Goal: Task Accomplishment & Management: Use online tool/utility

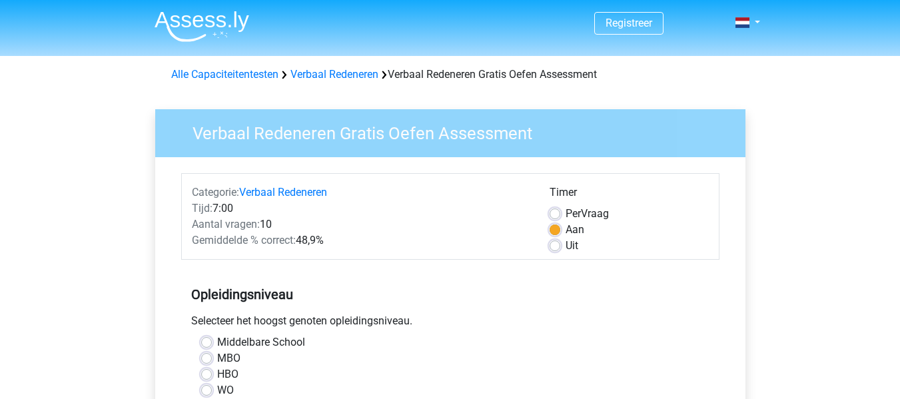
click at [565, 243] on label "Uit" at bounding box center [571, 246] width 13 height 16
click at [558, 243] on input "Uit" at bounding box center [554, 244] width 11 height 13
radio input "true"
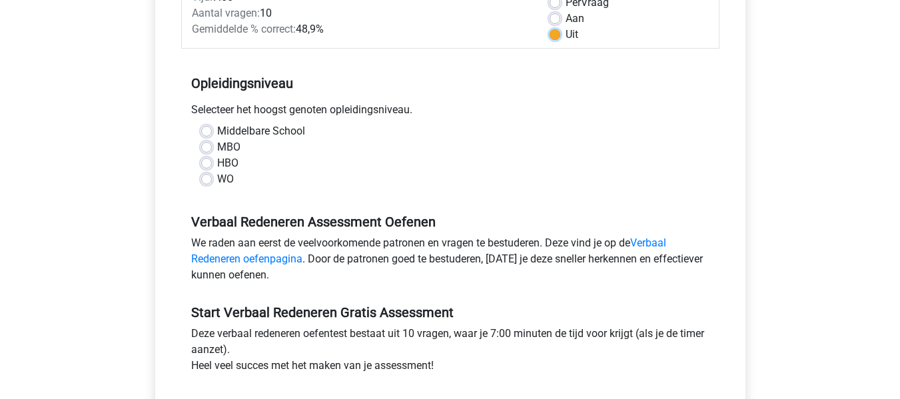
scroll to position [175, 0]
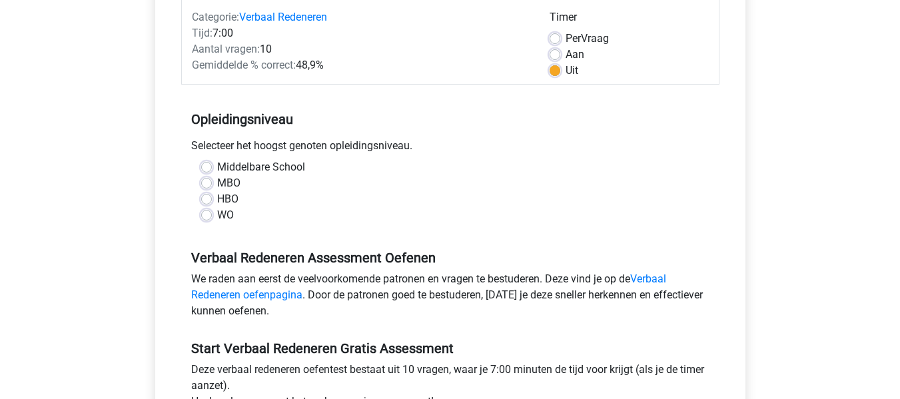
click at [217, 162] on label "Middelbare School" at bounding box center [261, 167] width 88 height 16
click at [208, 162] on input "Middelbare School" at bounding box center [206, 165] width 11 height 13
radio input "true"
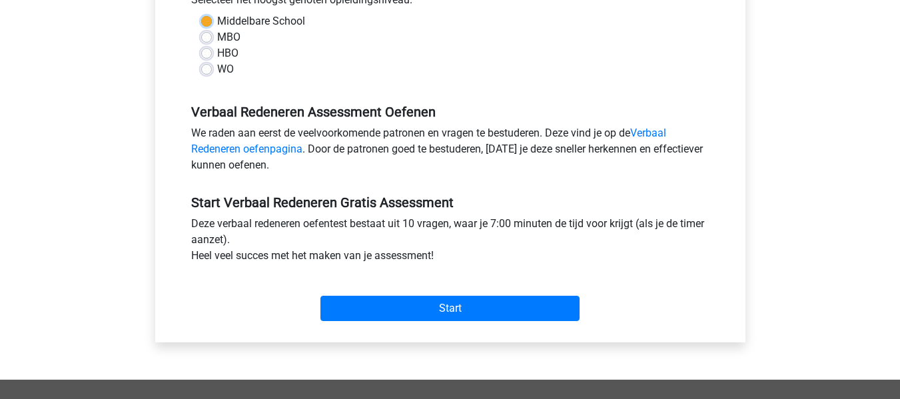
scroll to position [323, 0]
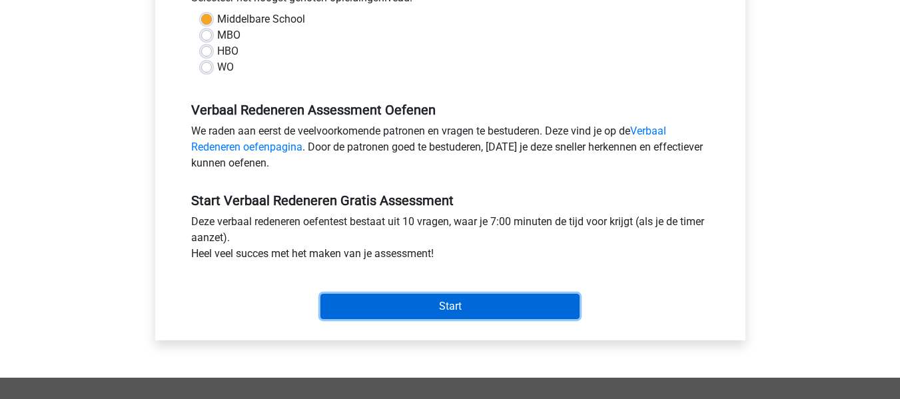
click at [539, 298] on input "Start" at bounding box center [449, 306] width 259 height 25
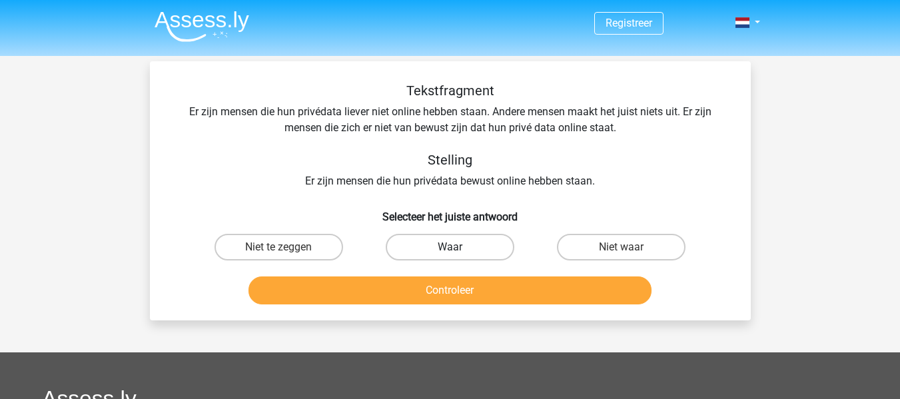
click at [481, 246] on label "Waar" at bounding box center [450, 247] width 129 height 27
click at [458, 247] on input "Waar" at bounding box center [453, 251] width 9 height 9
radio input "true"
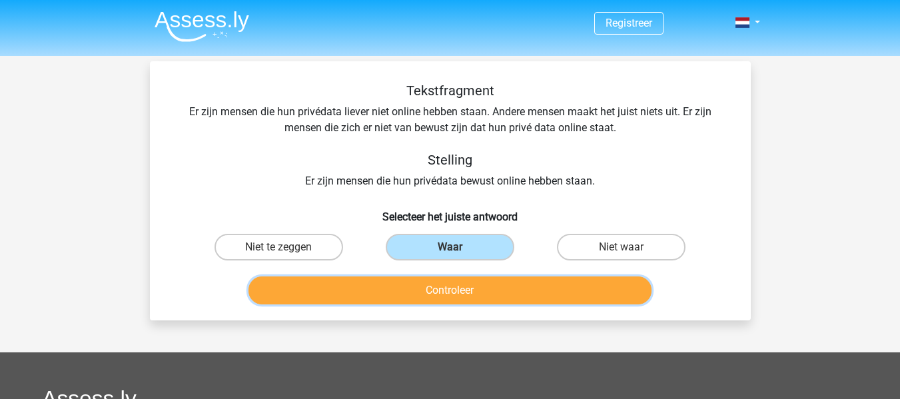
click at [491, 290] on button "Controleer" at bounding box center [449, 290] width 403 height 28
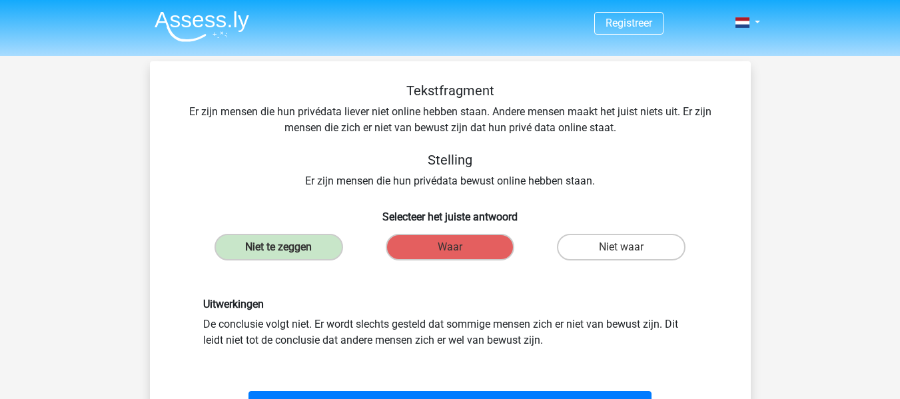
click at [491, 290] on div "Uitwerkingen De conclusie volgt niet. Er wordt slechts gesteld dat sommige mens…" at bounding box center [450, 323] width 558 height 114
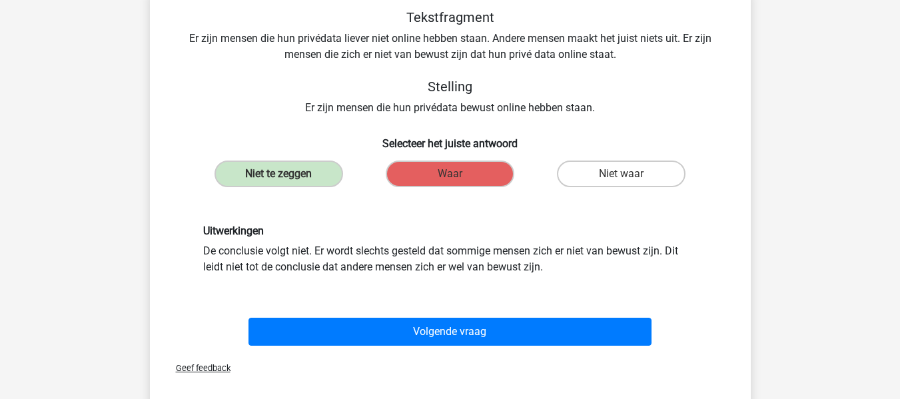
scroll to position [76, 0]
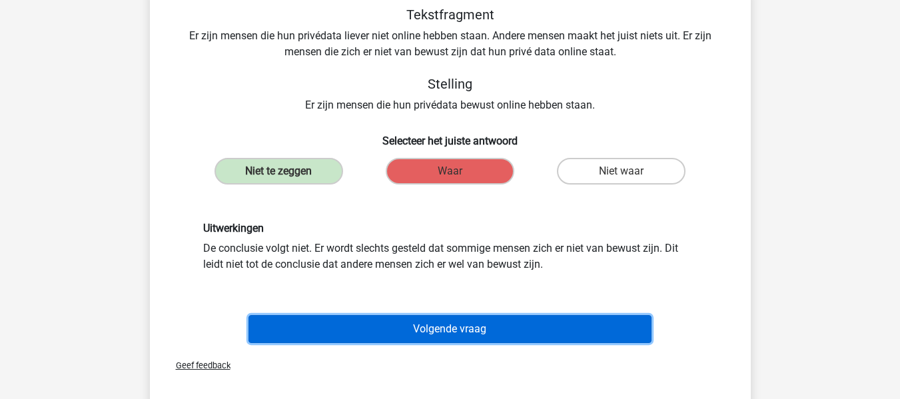
click at [555, 322] on button "Volgende vraag" at bounding box center [449, 329] width 403 height 28
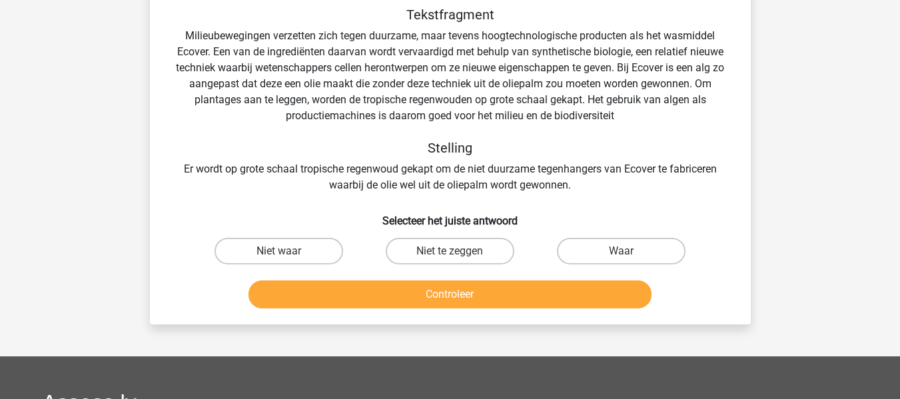
scroll to position [61, 0]
